Goal: Check status: Check status

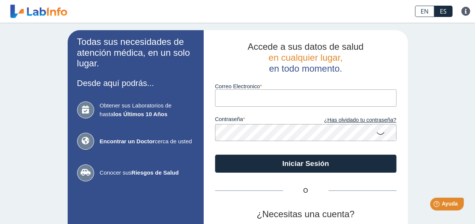
click at [274, 57] on span "en cualquier lugar," at bounding box center [305, 58] width 74 height 10
click at [263, 99] on input "Correo Electronico" at bounding box center [305, 98] width 181 height 17
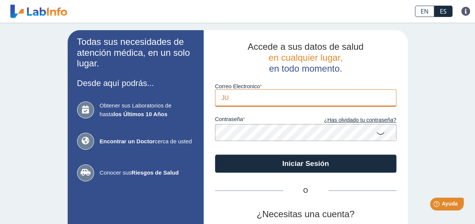
type input "[EMAIL_ADDRESS][DOMAIN_NAME]"
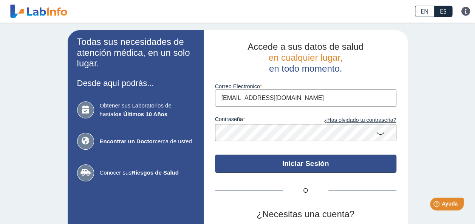
click at [331, 165] on button "Iniciar Sesión" at bounding box center [305, 164] width 181 height 18
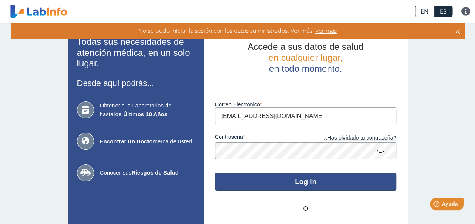
click at [330, 183] on button "Log In" at bounding box center [305, 182] width 181 height 18
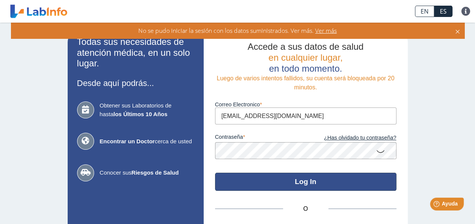
click at [330, 183] on button "Log In" at bounding box center [305, 182] width 181 height 18
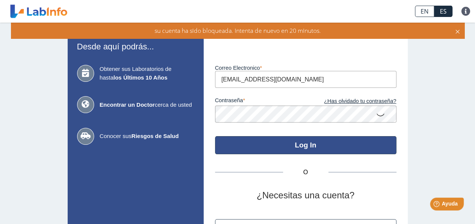
scroll to position [6, 0]
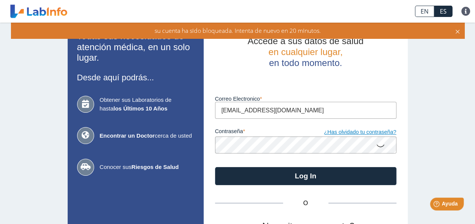
click at [363, 135] on link "¿Has olvidado tu contraseña?" at bounding box center [351, 132] width 91 height 8
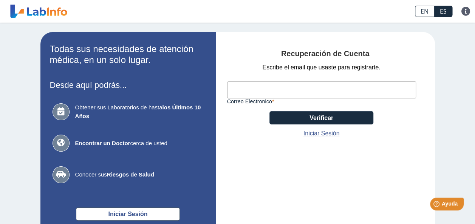
click at [316, 86] on input "Correo Electronico" at bounding box center [321, 90] width 189 height 17
type input "[EMAIL_ADDRESS][DOMAIN_NAME]"
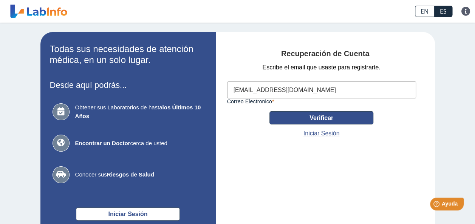
click at [346, 120] on button "Verificar" at bounding box center [321, 117] width 104 height 13
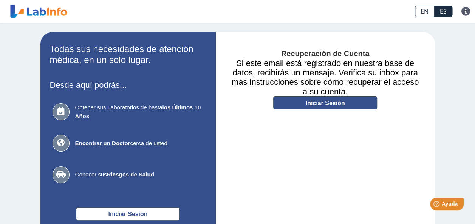
click at [348, 104] on link "Iniciar Sesión" at bounding box center [325, 102] width 104 height 13
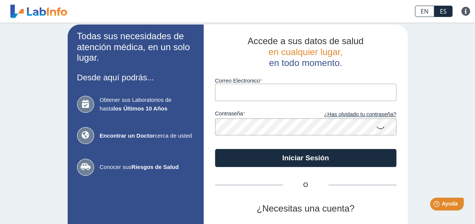
click at [228, 90] on input "Correo Electronico" at bounding box center [305, 92] width 181 height 17
type input "[EMAIL_ADDRESS][DOMAIN_NAME]"
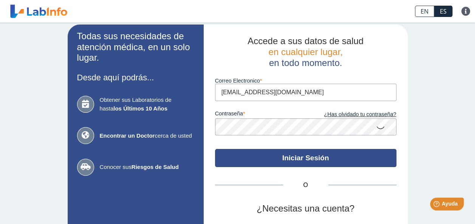
click at [269, 156] on button "Iniciar Sesión" at bounding box center [305, 158] width 181 height 18
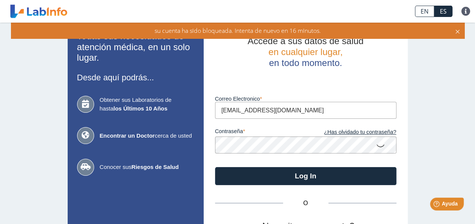
click at [380, 146] on icon at bounding box center [380, 145] width 9 height 15
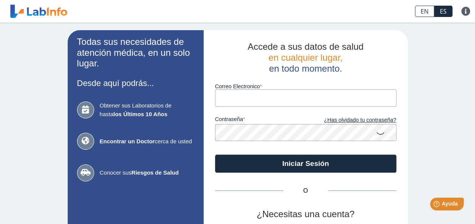
click at [249, 104] on input "Correo Electronico" at bounding box center [305, 98] width 181 height 17
type input "junior042011@yahoo.com"
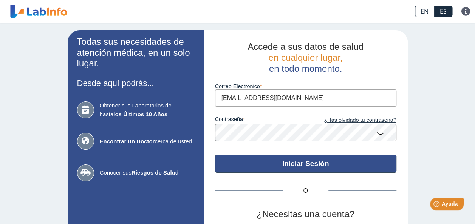
click at [307, 165] on button "Iniciar Sesión" at bounding box center [305, 164] width 181 height 18
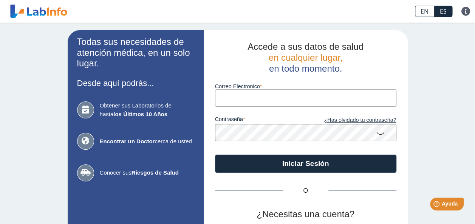
click at [244, 92] on input "Correo Electronico" at bounding box center [305, 98] width 181 height 17
type input "[EMAIL_ADDRESS][DOMAIN_NAME]"
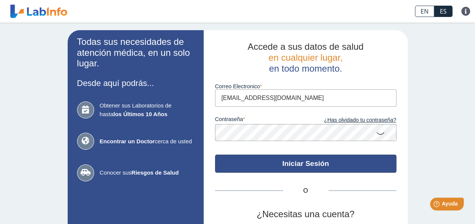
click at [269, 160] on button "Iniciar Sesión" at bounding box center [305, 164] width 181 height 18
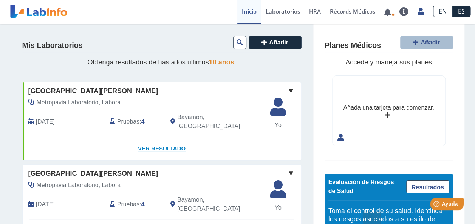
click at [157, 138] on link "Ver Resultado" at bounding box center [162, 149] width 278 height 24
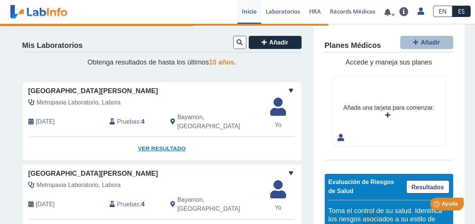
click at [154, 143] on link "Ver Resultado" at bounding box center [162, 149] width 278 height 24
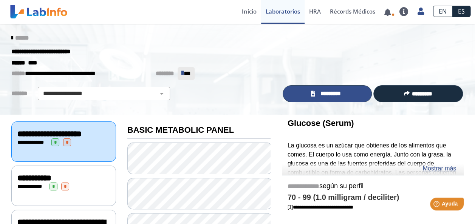
click at [334, 91] on span "*********" at bounding box center [330, 94] width 26 height 9
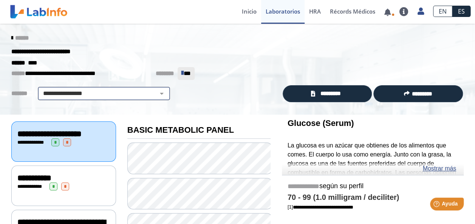
click at [158, 94] on select "**********" at bounding box center [104, 93] width 128 height 9
click at [235, 80] on p "**********" at bounding box center [231, 73] width 441 height 13
click at [45, 22] on header "Metro [PERSON_NAME] Clinic Bayamon envió nuevos resultados de laboratorio Para …" at bounding box center [237, 12] width 475 height 24
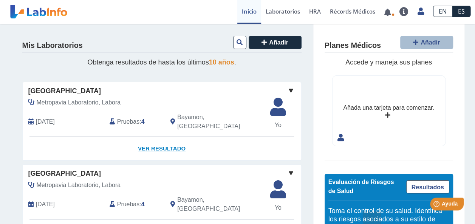
click at [184, 137] on link "Ver Resultado" at bounding box center [162, 149] width 278 height 24
click at [162, 141] on link "Ver Resultado" at bounding box center [162, 149] width 278 height 24
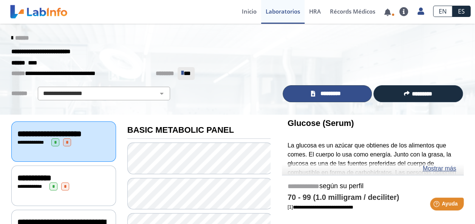
click at [329, 91] on span "*********" at bounding box center [330, 94] width 26 height 9
click at [326, 92] on span "*********" at bounding box center [330, 94] width 26 height 9
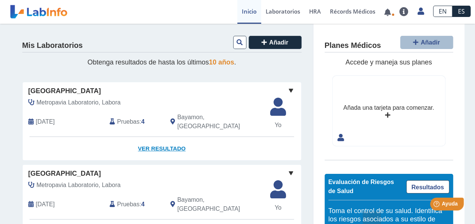
click at [172, 144] on link "Ver Resultado" at bounding box center [162, 149] width 278 height 24
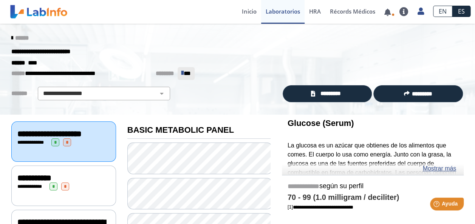
scroll to position [21, 0]
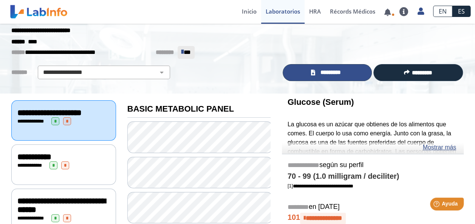
click at [336, 73] on span "*********" at bounding box center [330, 72] width 26 height 9
